Goal: Task Accomplishment & Management: Complete application form

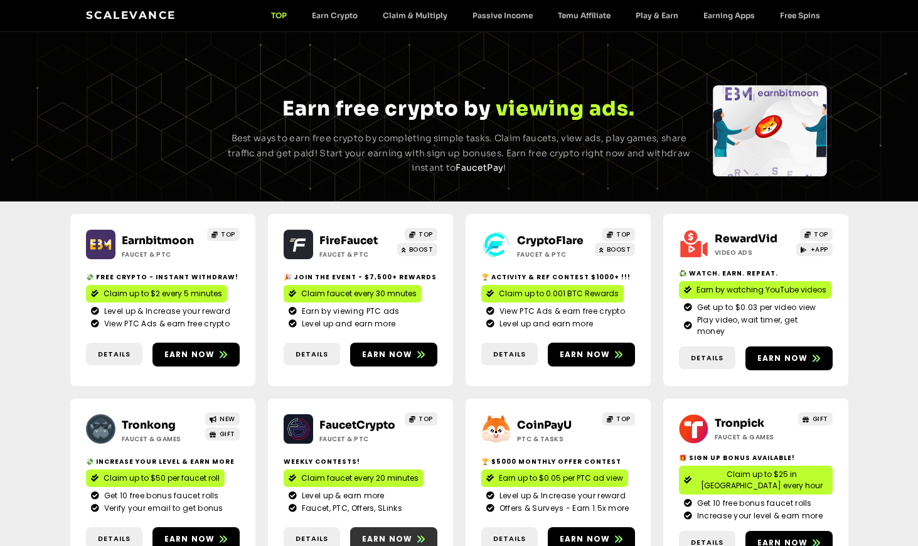
click at [407, 533] on span "Earn now" at bounding box center [387, 538] width 51 height 11
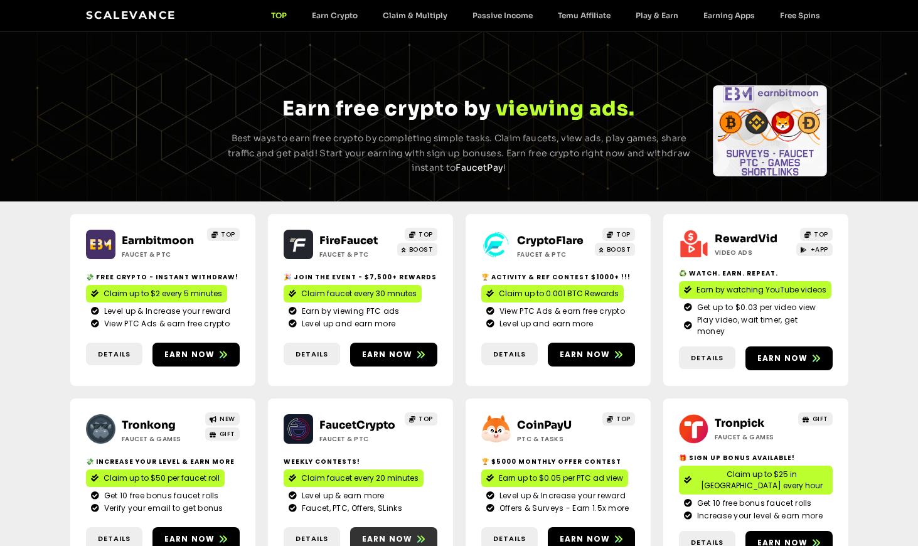
click at [406, 533] on span "Earn now" at bounding box center [387, 538] width 51 height 11
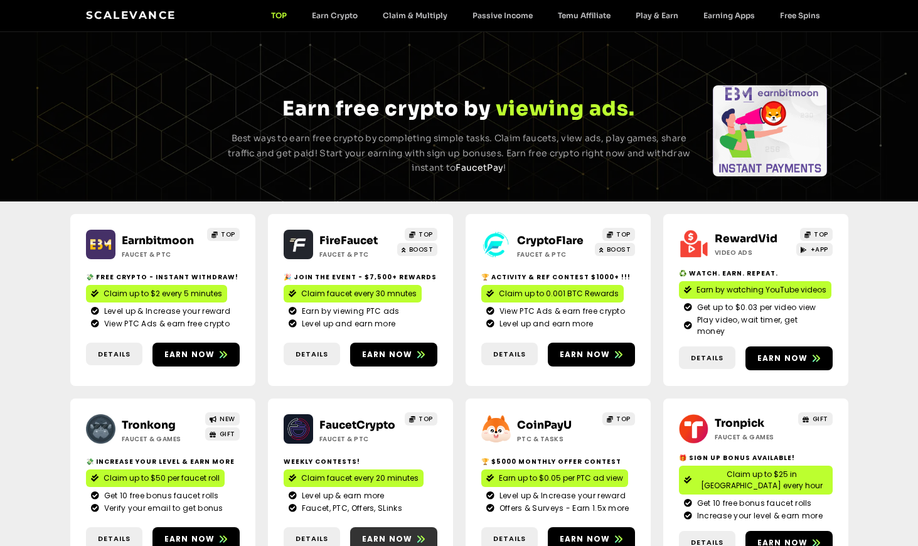
click at [376, 533] on span "Earn now" at bounding box center [387, 538] width 51 height 11
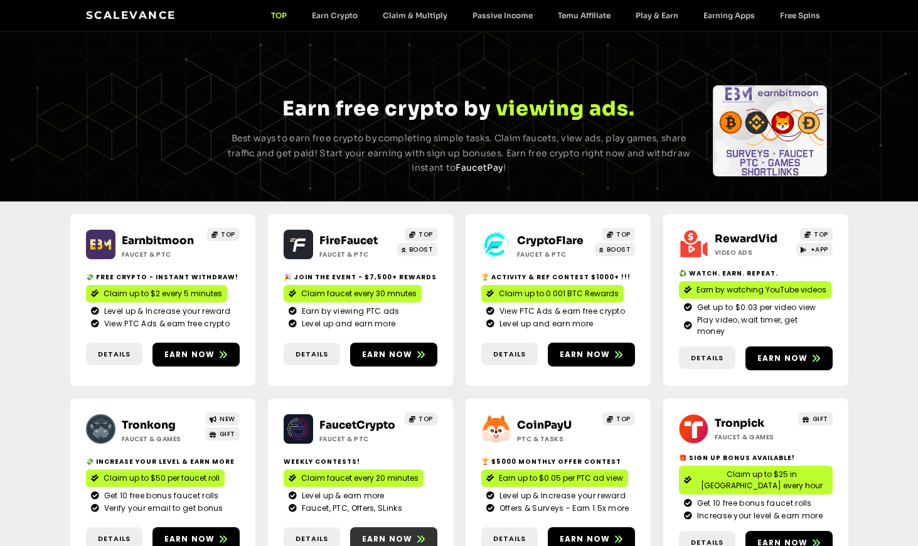
click at [388, 527] on link "Earn now" at bounding box center [393, 539] width 87 height 24
